Goal: Register for event/course

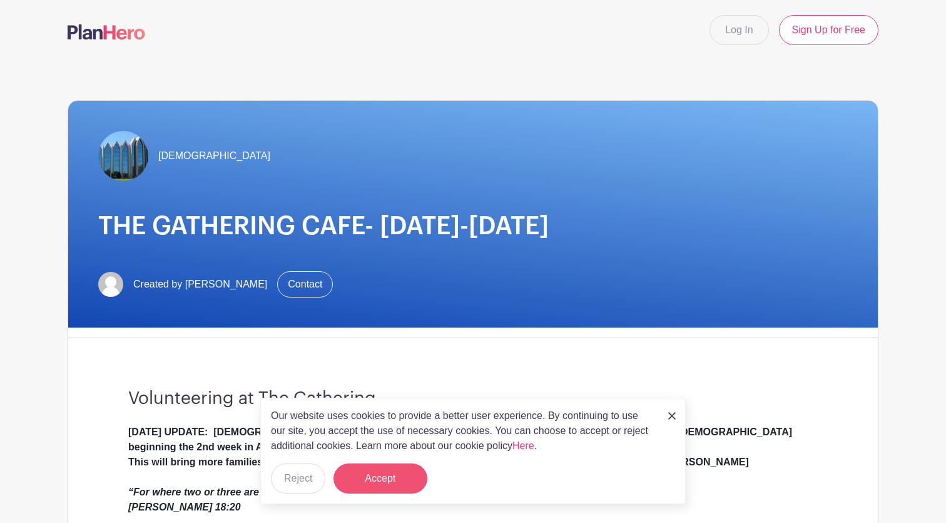
click at [344, 479] on button "Accept" at bounding box center [381, 478] width 94 height 30
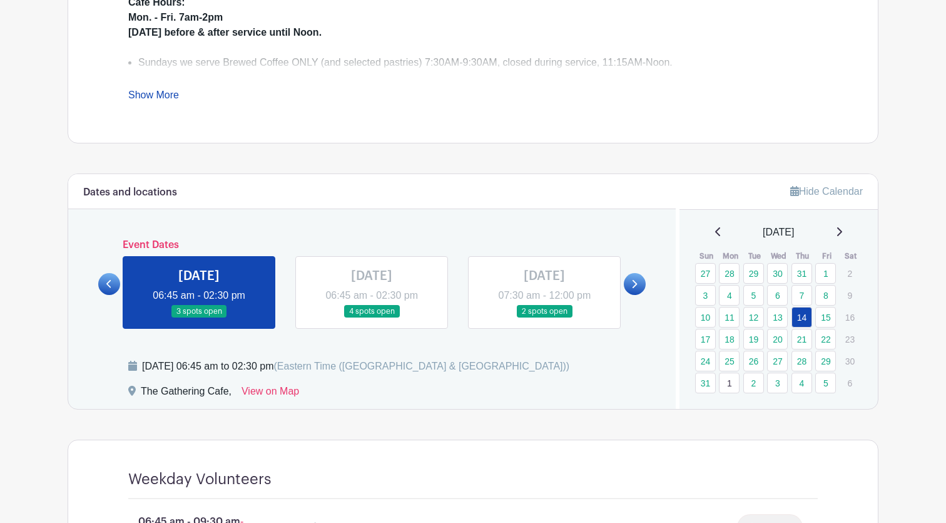
scroll to position [536, 0]
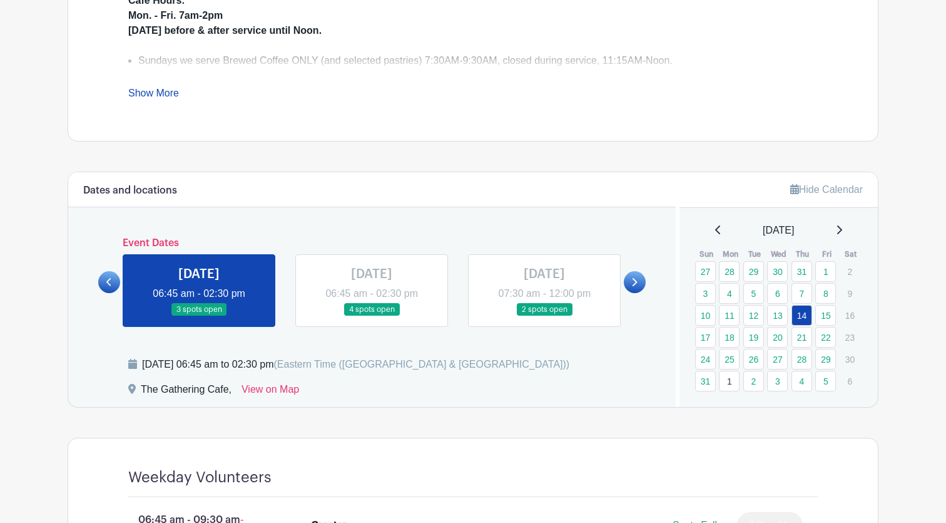
click at [637, 286] on icon at bounding box center [634, 281] width 6 height 9
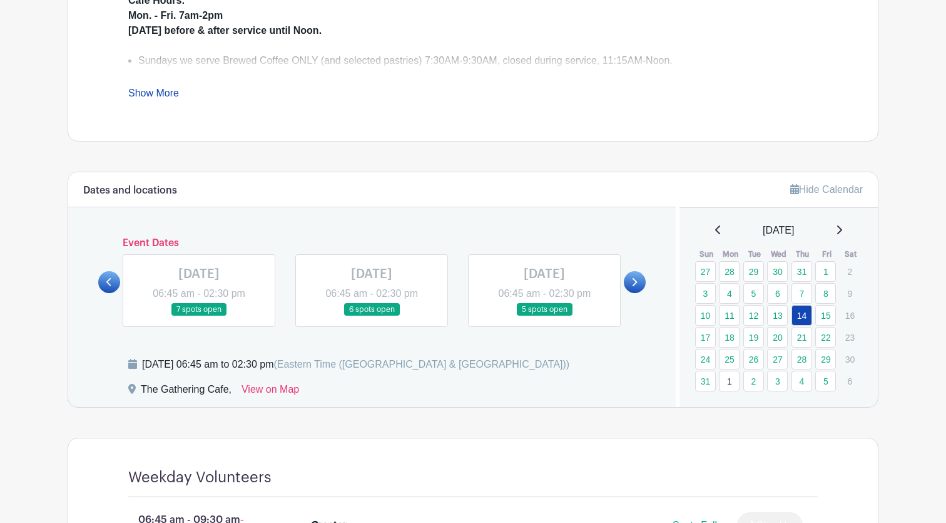
click at [637, 286] on icon at bounding box center [634, 281] width 6 height 9
click at [637, 287] on link at bounding box center [635, 282] width 22 height 22
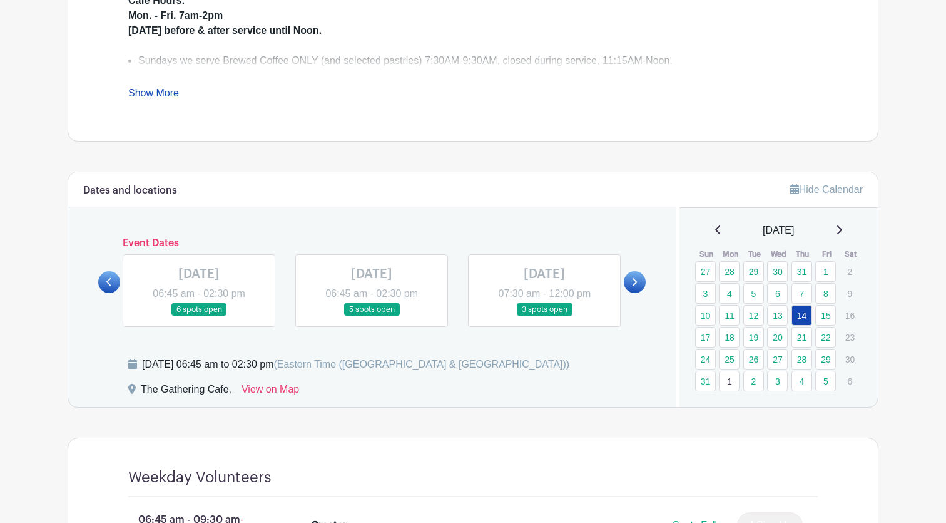
click at [637, 287] on link at bounding box center [635, 282] width 22 height 22
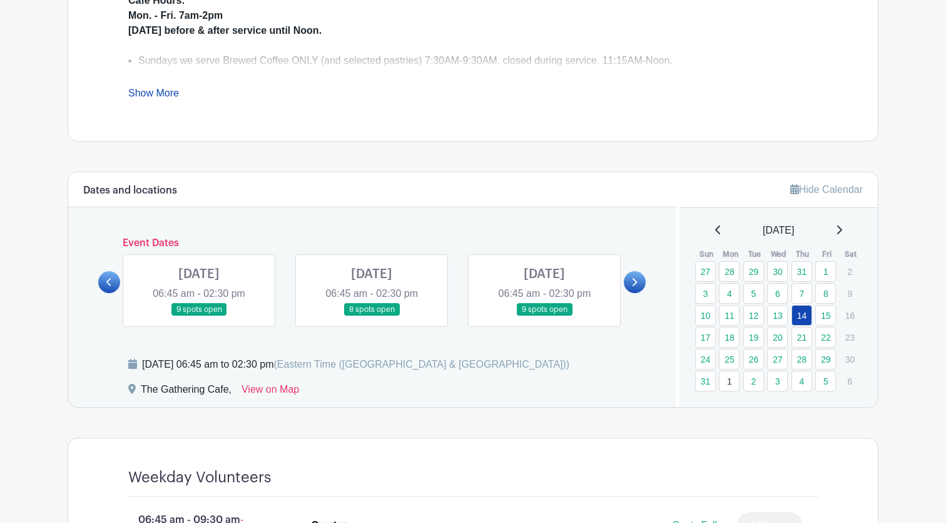
click at [637, 287] on link at bounding box center [635, 282] width 22 height 22
click at [103, 278] on link at bounding box center [109, 282] width 22 height 22
click at [544, 316] on link at bounding box center [544, 316] width 0 height 0
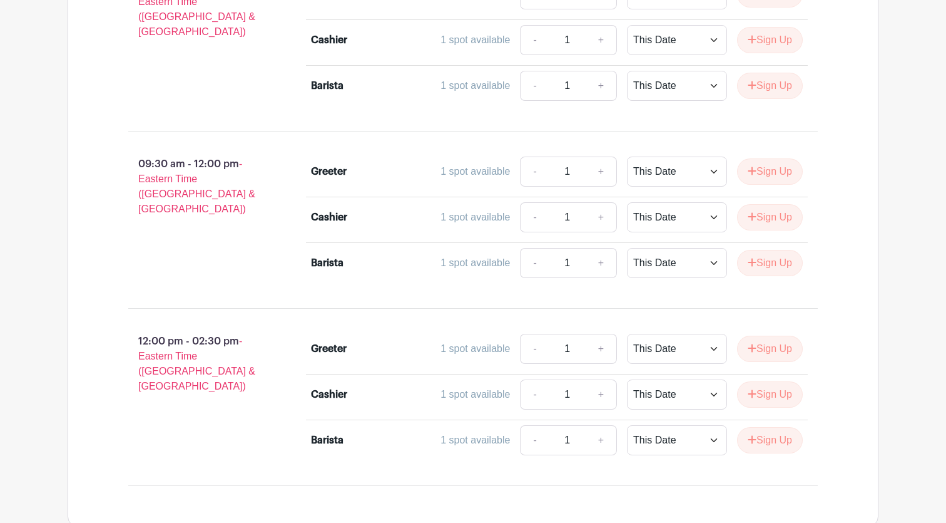
scroll to position [1041, 0]
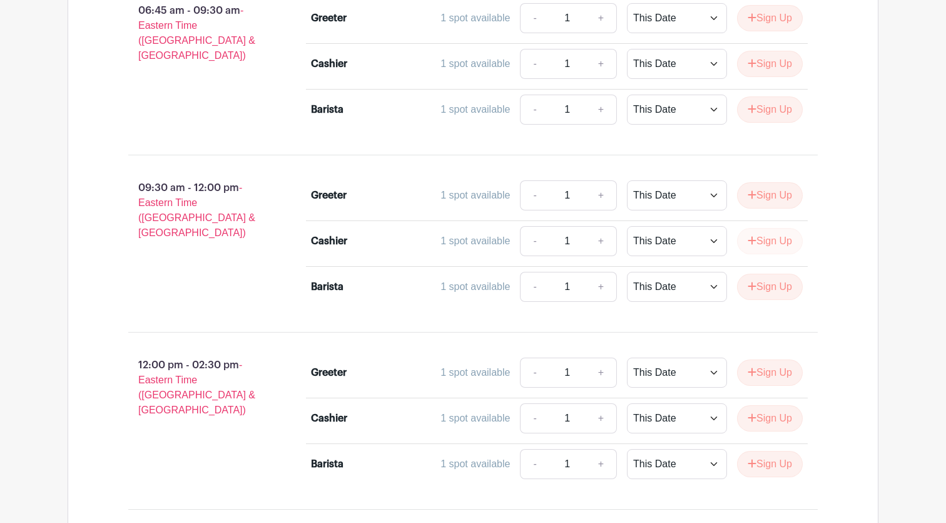
click at [760, 242] on button "Sign Up" at bounding box center [770, 241] width 66 height 26
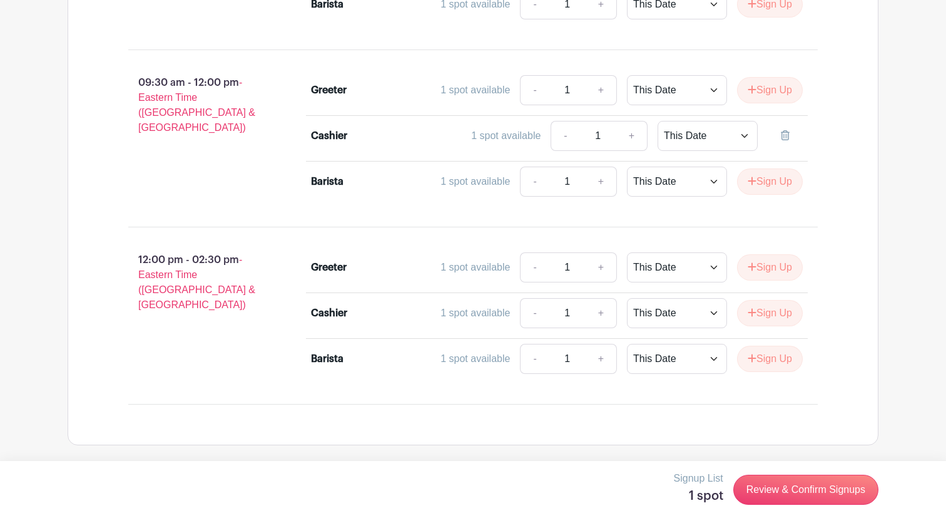
scroll to position [1145, 0]
click at [810, 485] on link "Review & Confirm Signups" at bounding box center [805, 489] width 145 height 30
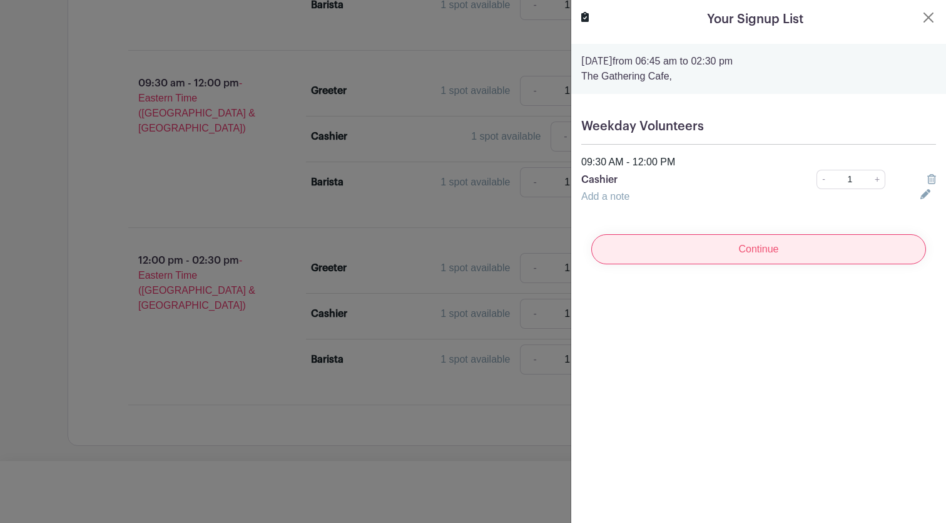
click at [670, 253] on input "Continue" at bounding box center [758, 249] width 335 height 30
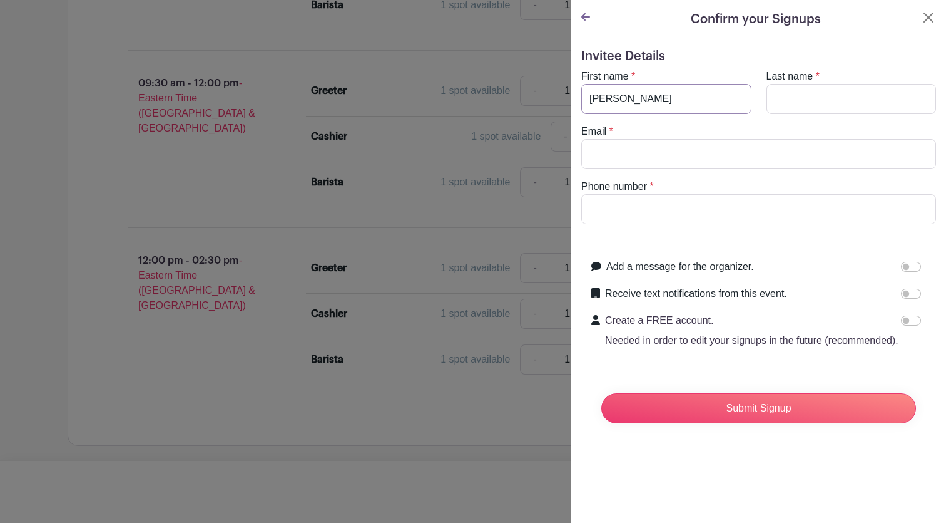
type input "[PERSON_NAME]"
type input "Maxam"
type input "[EMAIL_ADDRESS][DOMAIN_NAME]"
type input "7046141466"
click at [584, 22] on icon at bounding box center [585, 17] width 9 height 10
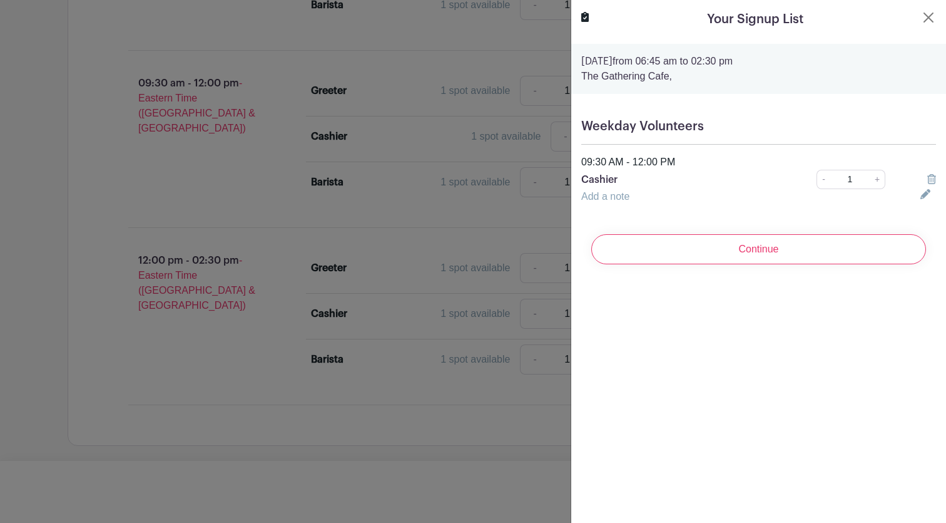
click at [536, 245] on div at bounding box center [473, 261] width 946 height 523
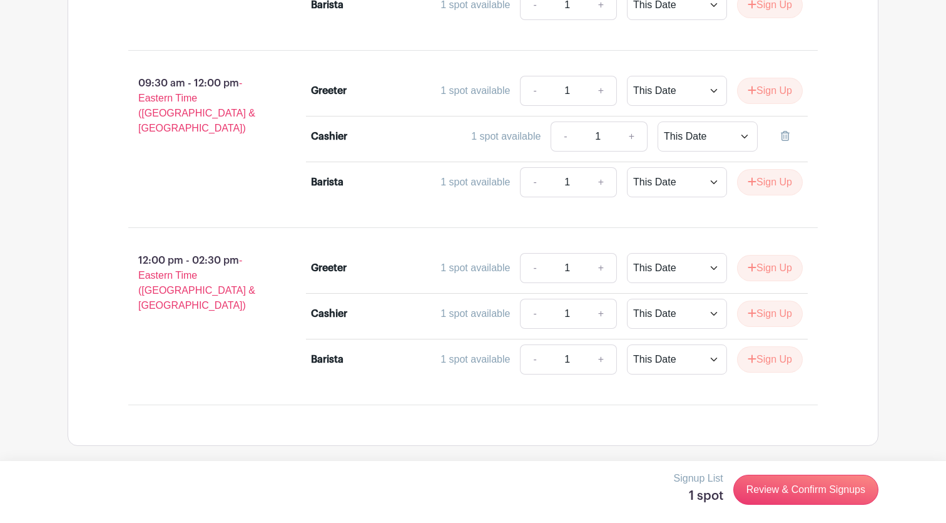
click at [781, 135] on icon at bounding box center [785, 136] width 9 height 10
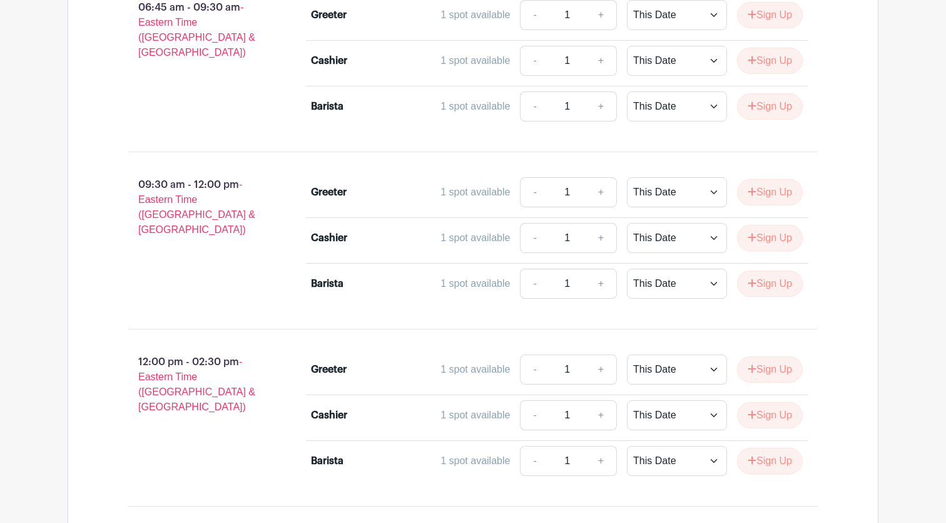
scroll to position [1067, 0]
